Goal: Transaction & Acquisition: Subscribe to service/newsletter

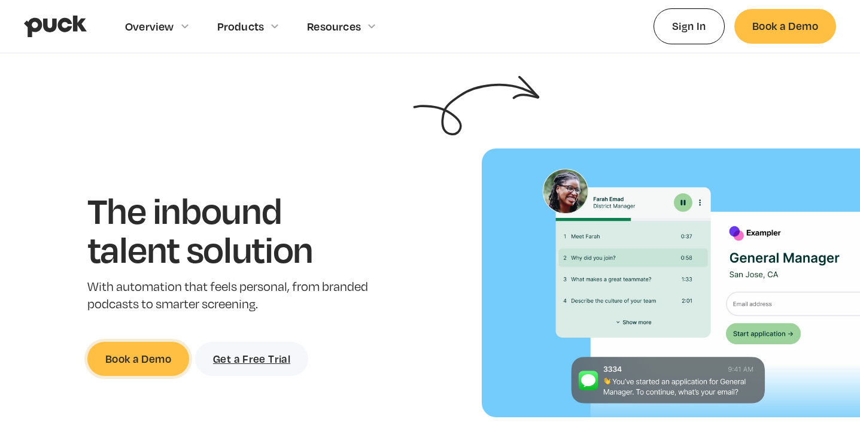
click at [148, 360] on link "Book a Demo" at bounding box center [138, 359] width 102 height 34
click at [244, 359] on link "Get a Free Trial" at bounding box center [251, 359] width 113 height 34
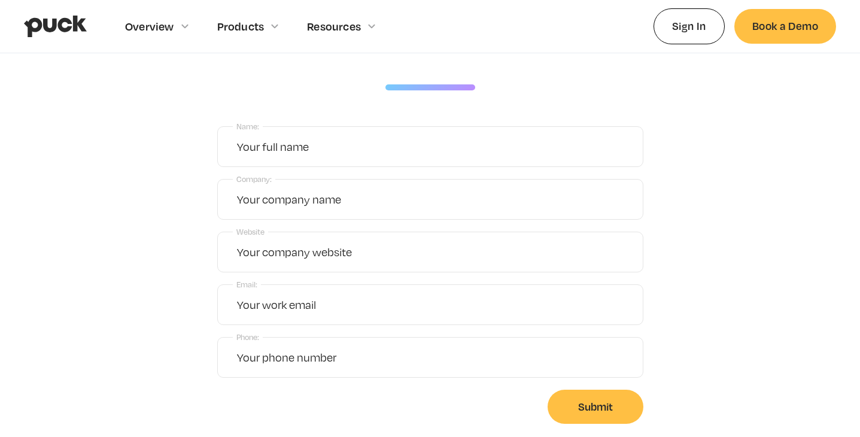
scroll to position [41, 0]
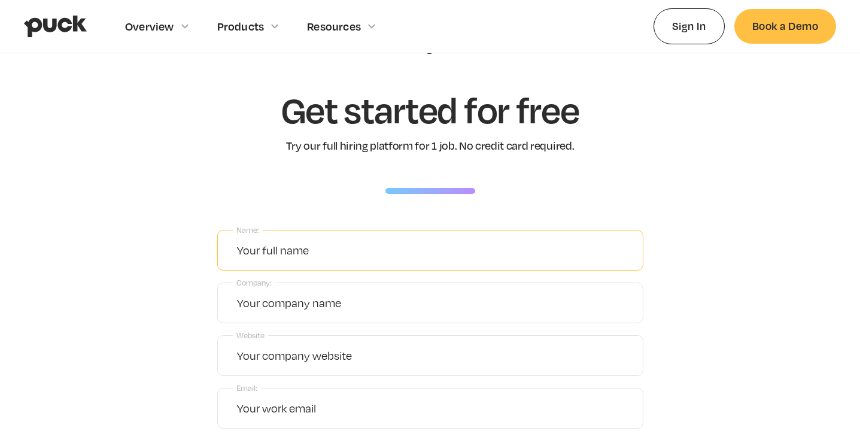
click at [434, 262] on input "Name:" at bounding box center [430, 250] width 426 height 41
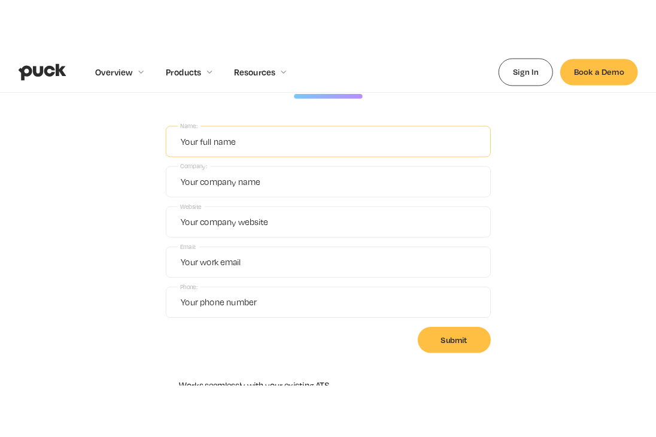
scroll to position [0, 0]
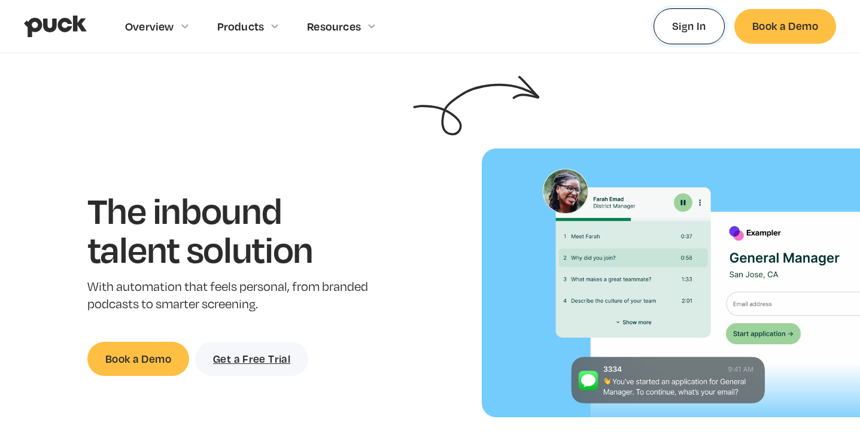
click at [675, 22] on link "Sign In" at bounding box center [689, 25] width 71 height 35
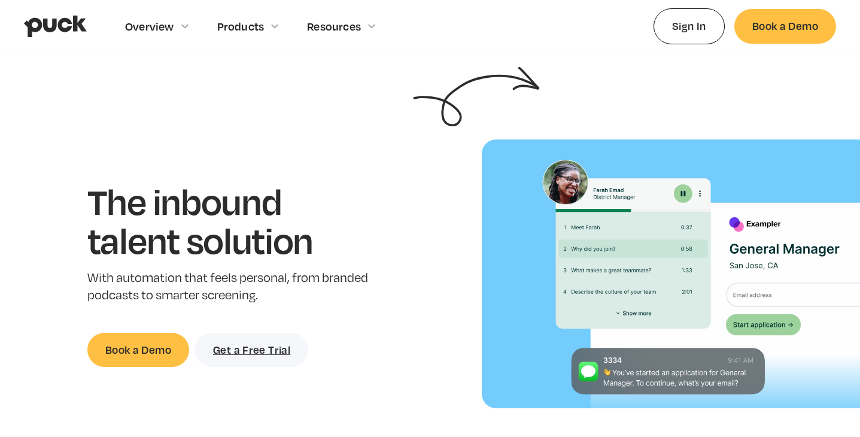
scroll to position [8, 0]
